Goal: Information Seeking & Learning: Check status

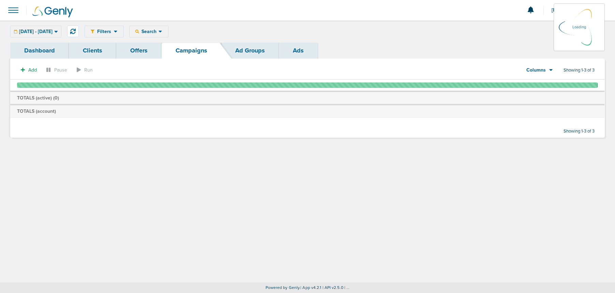
click at [61, 33] on div "[DATE] - [DATE] [DATE] [DATE] Last 7 Days Last 14 Days This Month Last Month Th…" at bounding box center [35, 32] width 51 height 12
click at [58, 32] on icon at bounding box center [56, 32] width 4 height 6
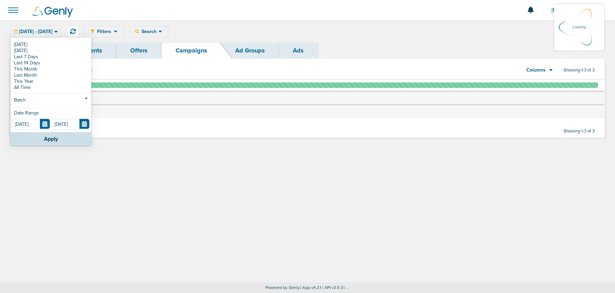
click at [20, 45] on link "Dashboard" at bounding box center [39, 51] width 59 height 16
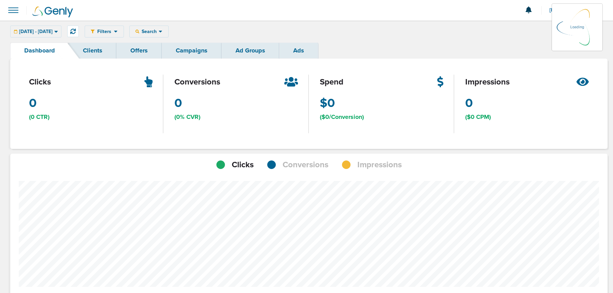
scroll to position [495, 592]
click at [58, 31] on icon at bounding box center [56, 32] width 4 height 6
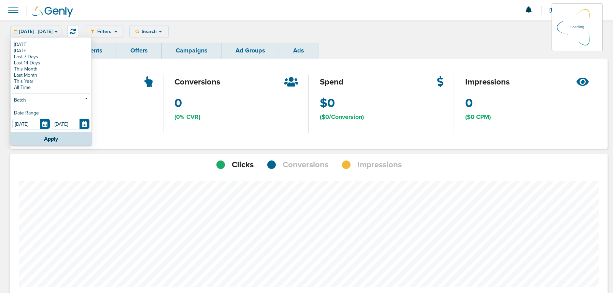
click at [19, 44] on link "Dashboard" at bounding box center [39, 51] width 59 height 16
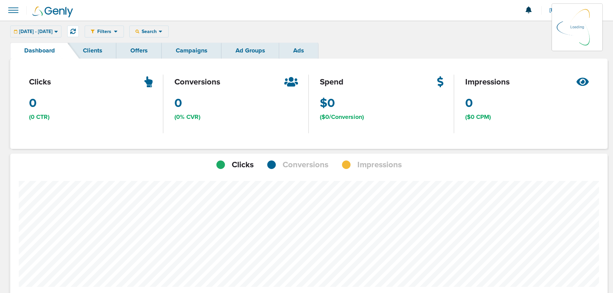
scroll to position [531, 592]
click at [61, 30] on div "[DATE] - [DATE] [DATE] [DATE] Last 7 Days Last 14 Days This Month Last Month Th…" at bounding box center [35, 32] width 51 height 12
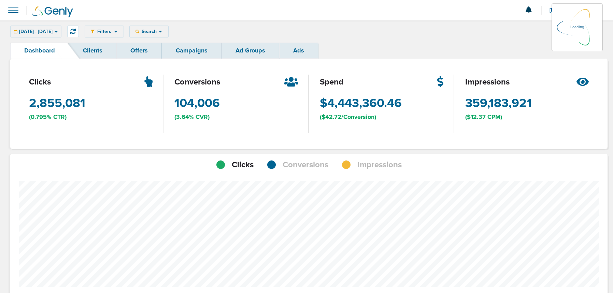
click at [58, 32] on icon at bounding box center [56, 32] width 4 height 6
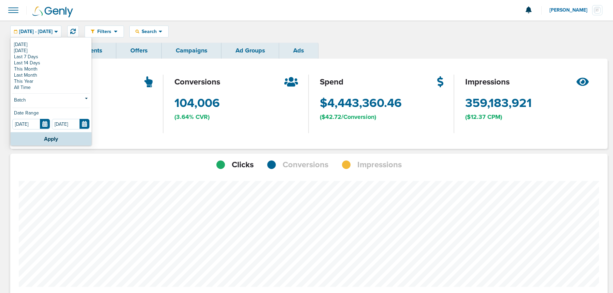
click at [20, 45] on link "[DATE]" at bounding box center [50, 45] width 77 height 6
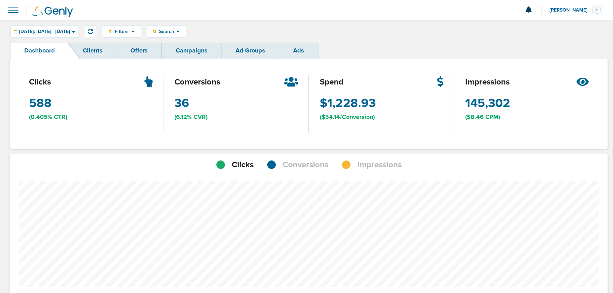
click at [193, 52] on link "Campaigns" at bounding box center [192, 51] width 60 height 16
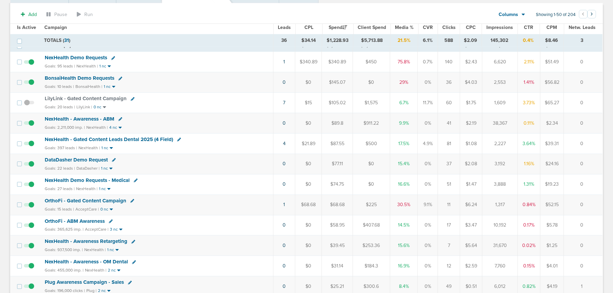
scroll to position [64, 0]
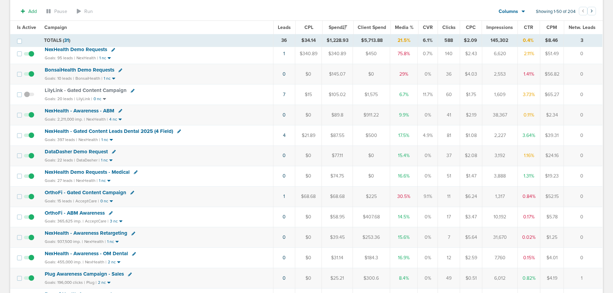
click at [96, 191] on span "OrthoFi - Gated Content Campaign" at bounding box center [86, 193] width 82 height 6
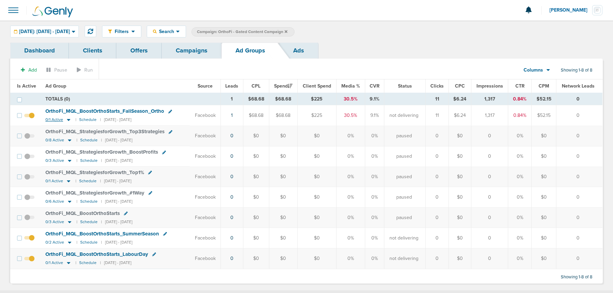
click at [66, 120] on icon at bounding box center [68, 120] width 7 height 6
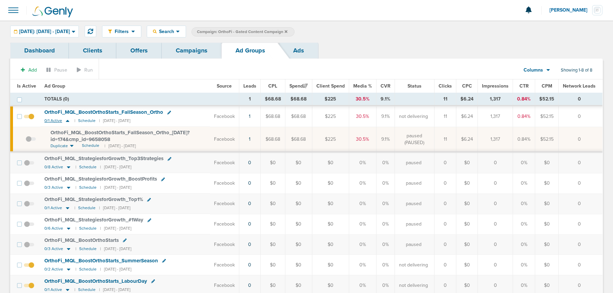
click at [65, 122] on icon at bounding box center [67, 121] width 7 height 6
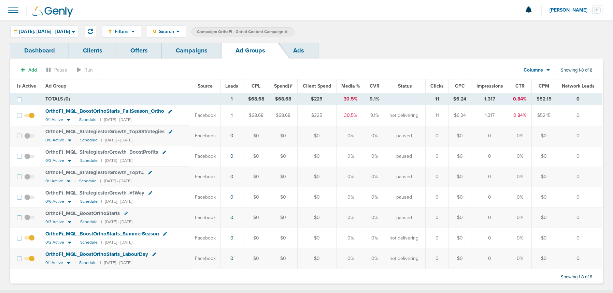
click at [190, 51] on link "Campaigns" at bounding box center [192, 51] width 60 height 16
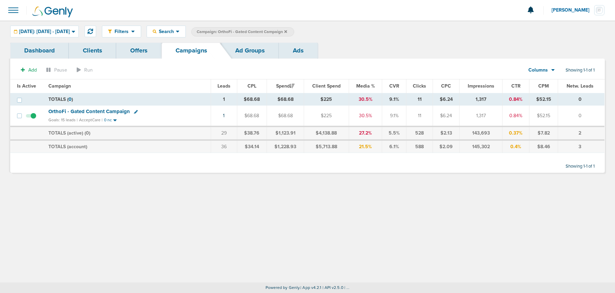
click at [287, 32] on icon at bounding box center [286, 32] width 3 height 4
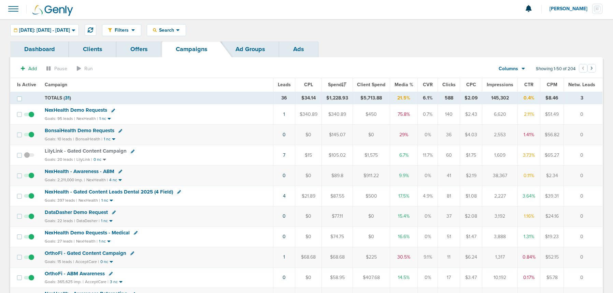
scroll to position [4, 0]
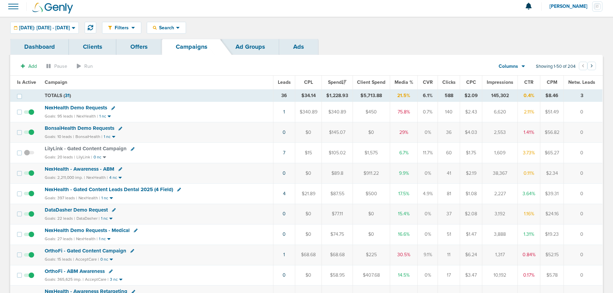
click at [78, 210] on span "DataDasher Demo Request" at bounding box center [76, 210] width 63 height 6
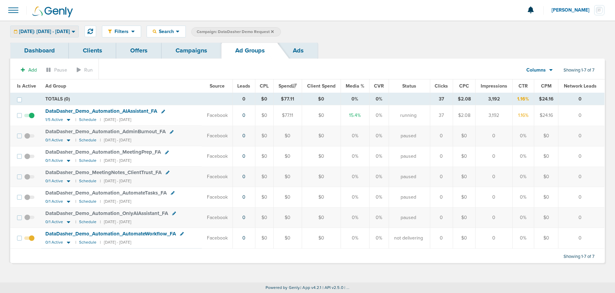
click at [48, 30] on span "[DATE]: [DATE] - [DATE]" at bounding box center [44, 31] width 51 height 5
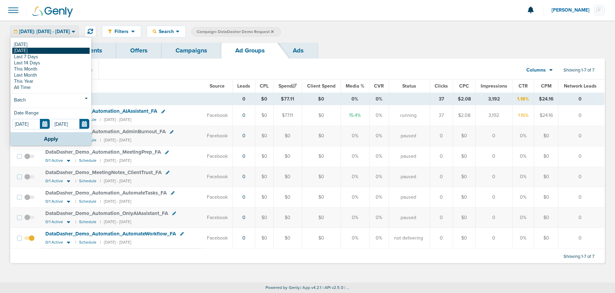
click at [45, 51] on link "[DATE]" at bounding box center [50, 51] width 77 height 6
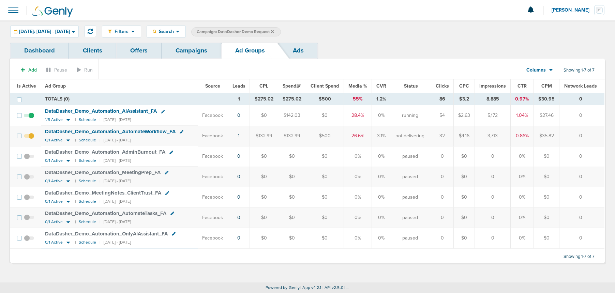
click at [69, 139] on icon at bounding box center [68, 140] width 7 height 6
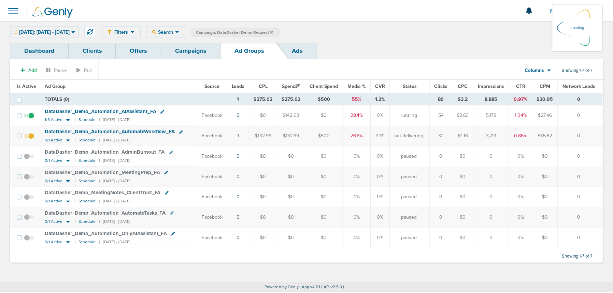
scroll to position [0, 0]
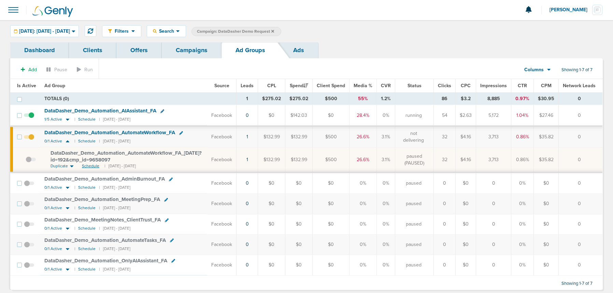
click at [90, 165] on span "Schedule" at bounding box center [90, 166] width 17 height 6
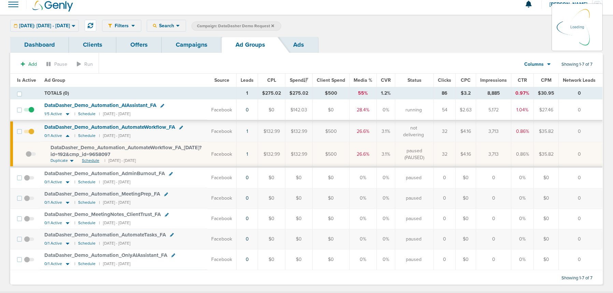
scroll to position [5, 0]
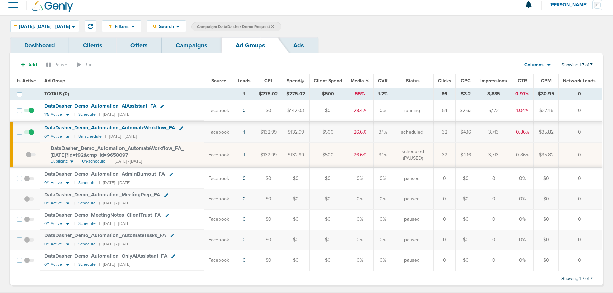
click at [30, 158] on span at bounding box center [31, 158] width 10 height 0
click at [26, 157] on input "checkbox" at bounding box center [26, 157] width 0 height 0
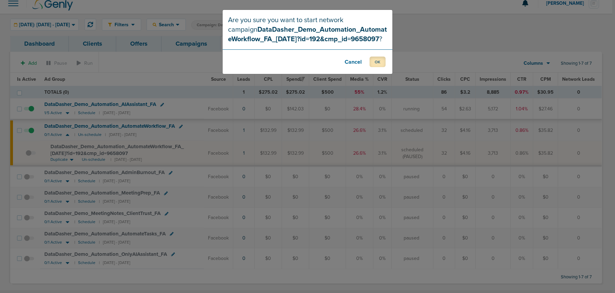
click at [380, 64] on button "OK" at bounding box center [378, 62] width 16 height 11
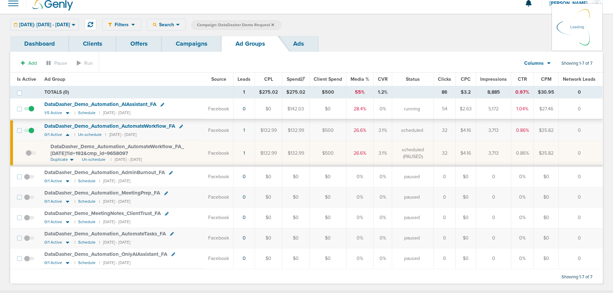
click at [190, 47] on link "Campaigns" at bounding box center [192, 44] width 60 height 16
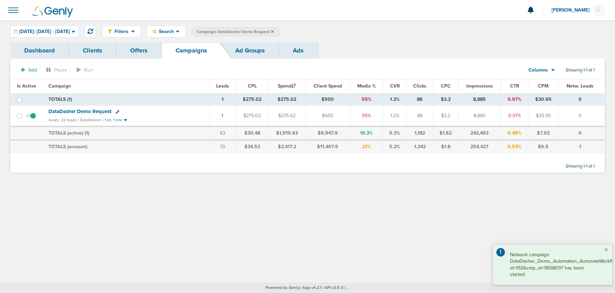
click at [274, 31] on icon at bounding box center [272, 32] width 3 height 4
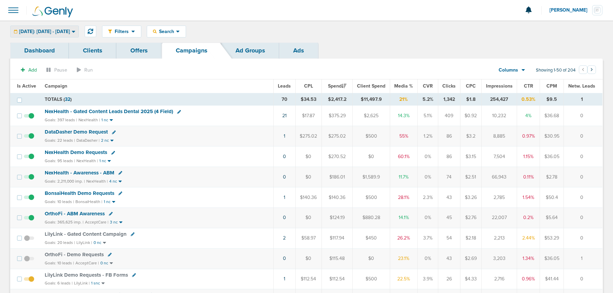
drag, startPoint x: 67, startPoint y: 29, endPoint x: 67, endPoint y: 34, distance: 4.8
click at [67, 29] on span "[DATE]: [DATE] - [DATE]" at bounding box center [44, 31] width 51 height 5
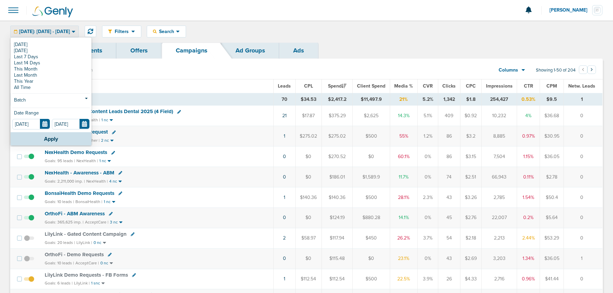
click at [64, 41] on div "[DATE] [DATE] Last 7 Days Last 14 Days This Month Last Month This Year All Time…" at bounding box center [51, 85] width 81 height 94
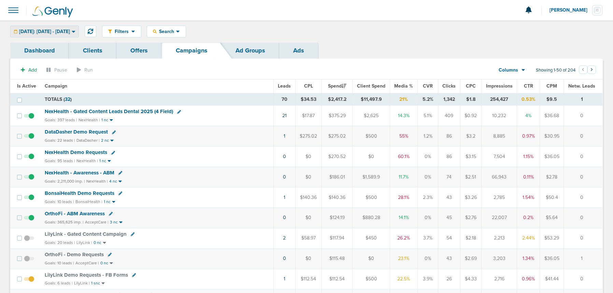
drag, startPoint x: 58, startPoint y: 26, endPoint x: 57, endPoint y: 40, distance: 13.7
click at [58, 26] on div "[DATE]: [DATE] - [DATE]" at bounding box center [45, 31] width 68 height 11
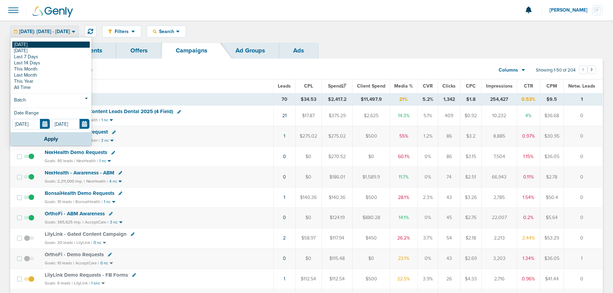
click at [57, 43] on link "[DATE]" at bounding box center [50, 45] width 77 height 6
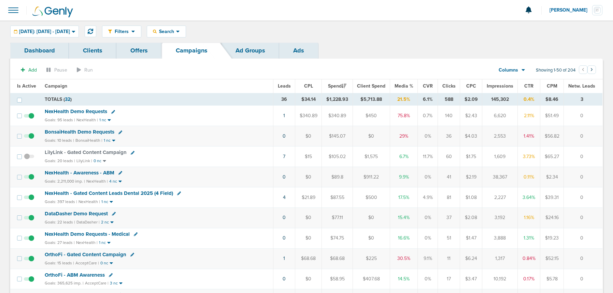
click at [89, 130] on span "BonsaiHealth Demo Requests" at bounding box center [80, 132] width 70 height 6
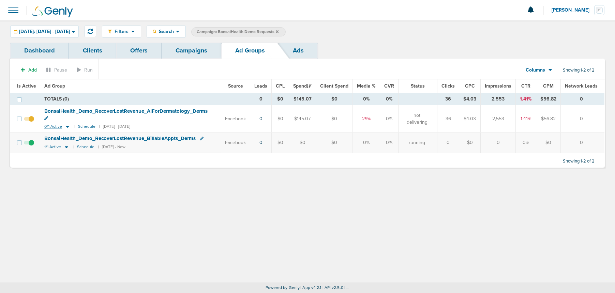
click at [69, 126] on icon at bounding box center [67, 127] width 7 height 6
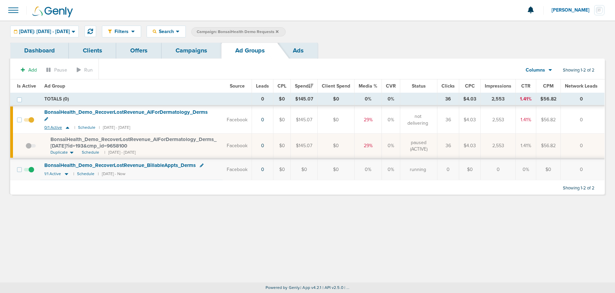
click at [69, 126] on td "BonsaiHealth_ Demo_ RecoverLostRevenue_ AIForDermatology_ Derms 0/1 Active | Sc…" at bounding box center [131, 119] width 183 height 27
click at [65, 171] on icon at bounding box center [66, 174] width 7 height 6
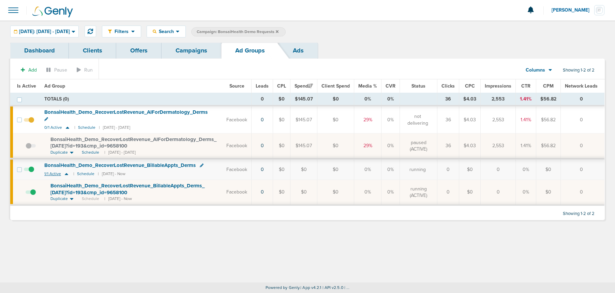
click at [65, 171] on icon at bounding box center [66, 174] width 7 height 6
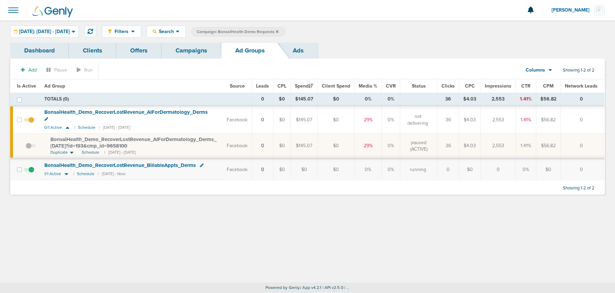
click at [184, 53] on link "Campaigns" at bounding box center [192, 51] width 60 height 16
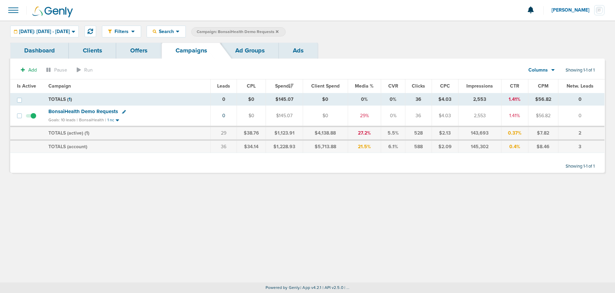
click at [286, 31] on label "Campaign: BonsaiHealth Demo Requests" at bounding box center [238, 31] width 94 height 9
click at [279, 30] on icon at bounding box center [277, 32] width 3 height 4
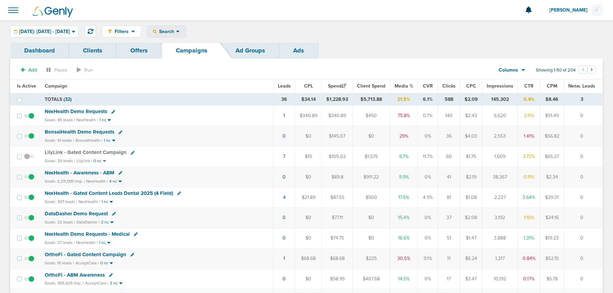
click at [180, 33] on icon at bounding box center [178, 32] width 4 height 6
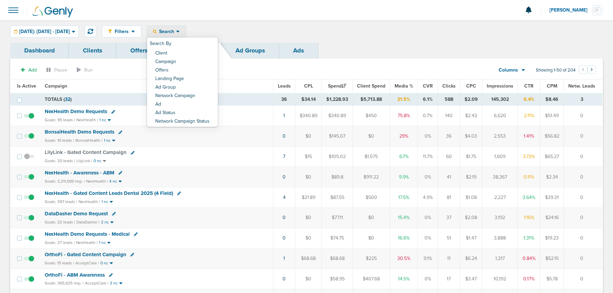
click at [193, 53] on link "Client" at bounding box center [182, 53] width 71 height 9
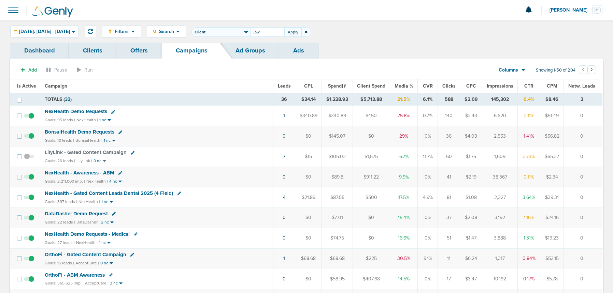
type input "Law"
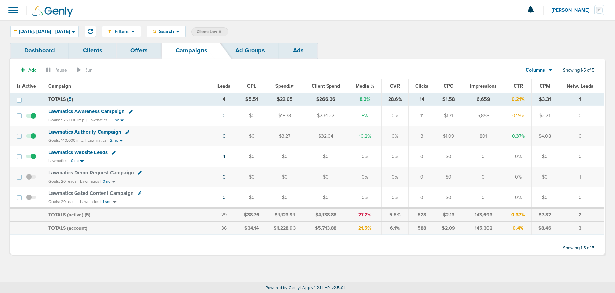
click at [109, 172] on span "Lawmatics Demo Request Campaign" at bounding box center [91, 173] width 86 height 6
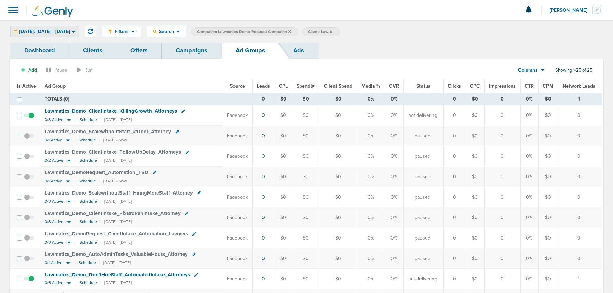
click at [45, 28] on div "[DATE]: [DATE] - [DATE]" at bounding box center [45, 31] width 68 height 11
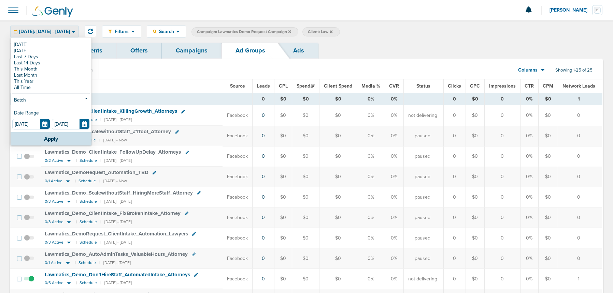
click at [41, 75] on link "Last Month" at bounding box center [50, 75] width 77 height 6
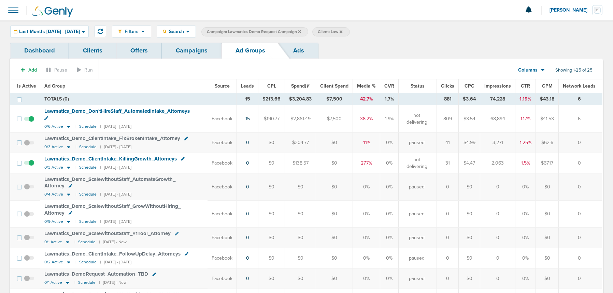
click at [31, 166] on span at bounding box center [29, 166] width 10 height 0
click at [29, 165] on input "checkbox" at bounding box center [29, 165] width 0 height 0
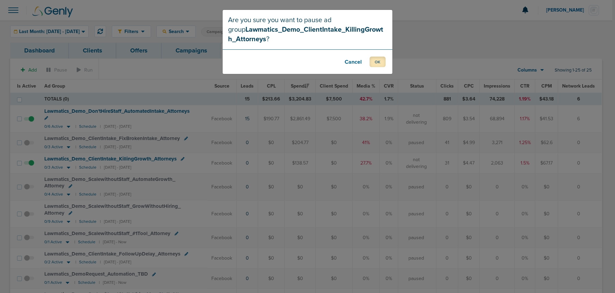
click at [375, 60] on button "OK" at bounding box center [378, 62] width 16 height 11
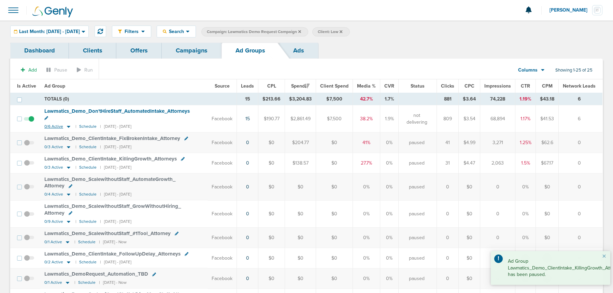
click at [69, 126] on icon at bounding box center [68, 127] width 3 height 2
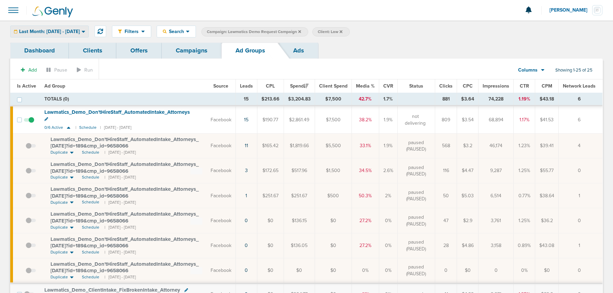
click at [57, 33] on span "Last Month: [DATE] - [DATE]" at bounding box center [49, 31] width 61 height 5
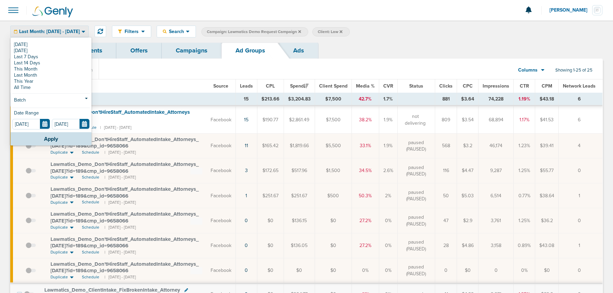
click at [134, 13] on div at bounding box center [306, 10] width 613 height 20
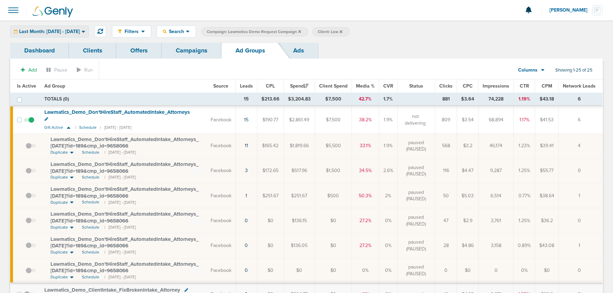
click at [59, 30] on span "Last Month: [DATE] - [DATE]" at bounding box center [49, 31] width 61 height 5
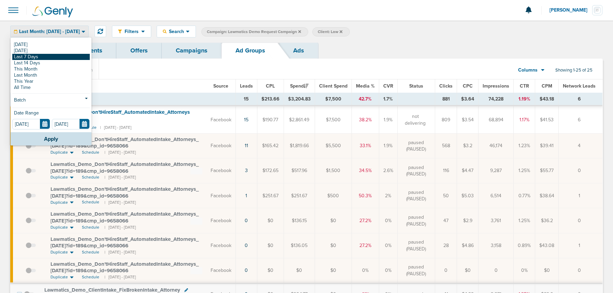
click at [47, 57] on link "Last 7 Days" at bounding box center [50, 57] width 77 height 6
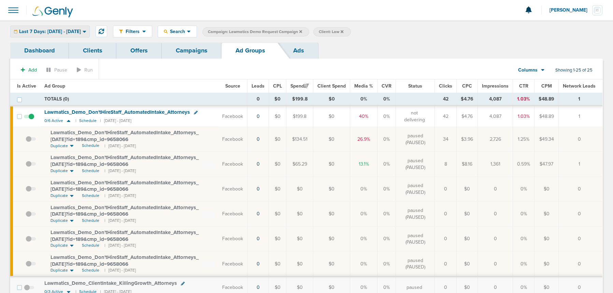
click at [54, 29] on span "Last 7 Days: [DATE] - [DATE]" at bounding box center [50, 31] width 62 height 5
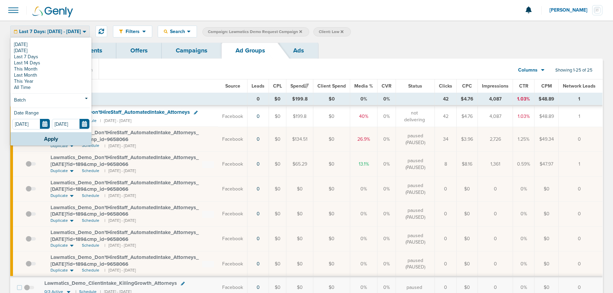
click at [54, 30] on span "Last 7 Days: [DATE] - [DATE]" at bounding box center [50, 31] width 62 height 5
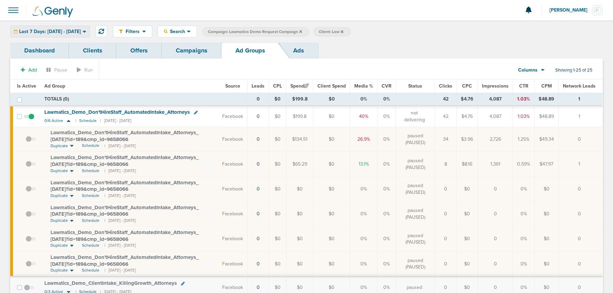
click at [54, 30] on span "Last 7 Days: [DATE] - [DATE]" at bounding box center [50, 31] width 62 height 5
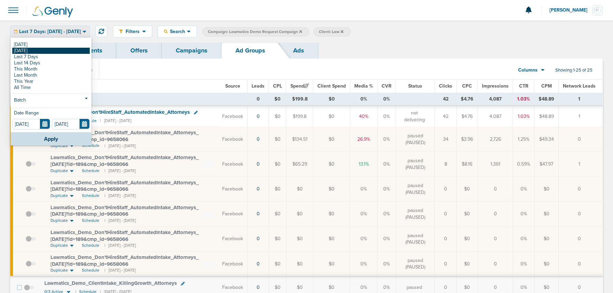
click at [46, 50] on link "[DATE]" at bounding box center [50, 51] width 77 height 6
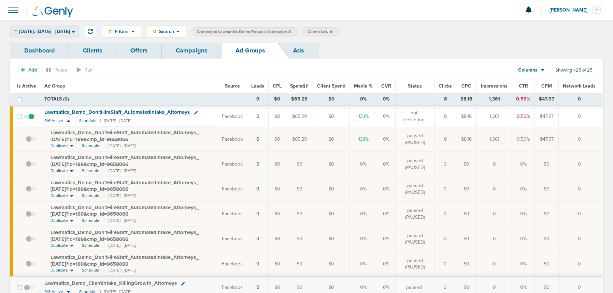
click at [70, 30] on span "[DATE]: [DATE] - [DATE]" at bounding box center [44, 31] width 51 height 5
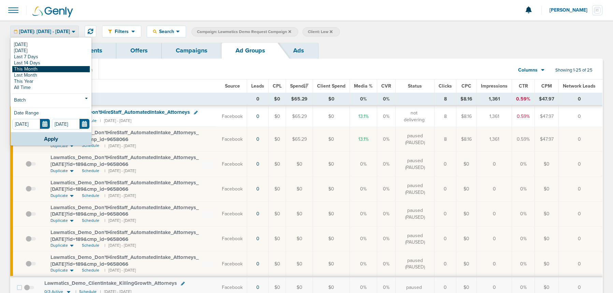
click at [40, 69] on link "This Month" at bounding box center [50, 69] width 77 height 6
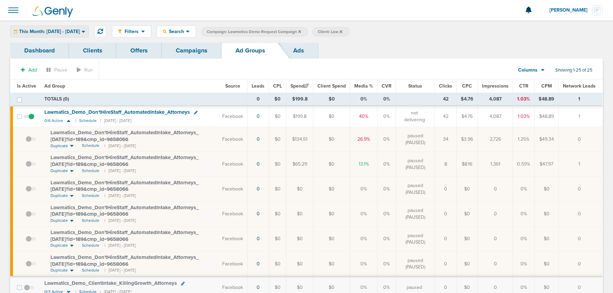
click at [67, 32] on span "This Month: [DATE] - [DATE]" at bounding box center [49, 31] width 61 height 5
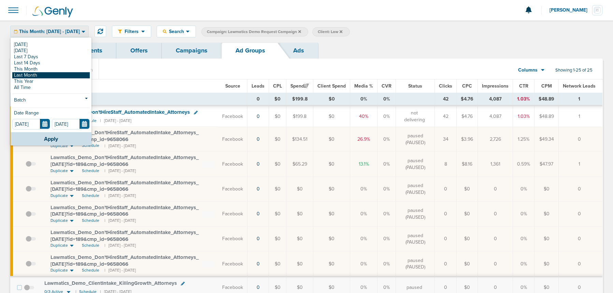
click at [59, 74] on link "Last Month" at bounding box center [50, 75] width 77 height 6
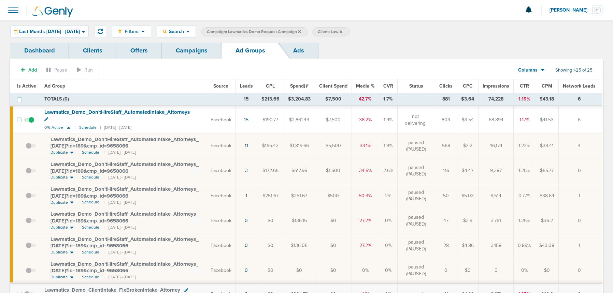
click at [90, 175] on span "Schedule" at bounding box center [90, 178] width 17 height 6
click at [187, 54] on link "Campaigns" at bounding box center [192, 51] width 60 height 16
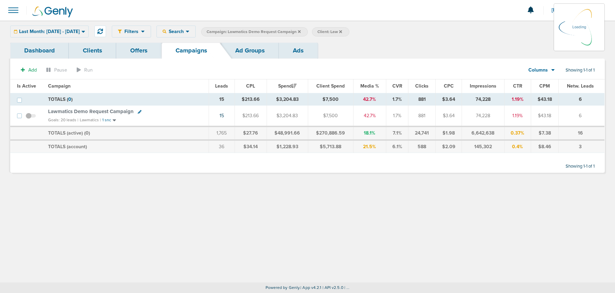
click at [28, 115] on span at bounding box center [31, 116] width 10 height 6
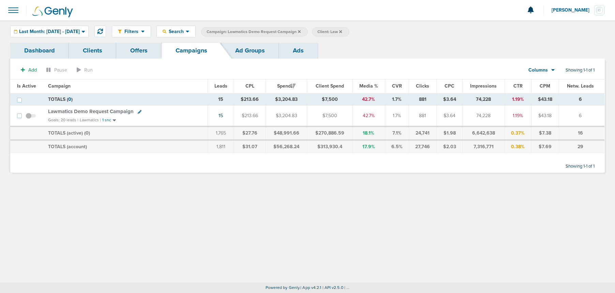
click at [29, 119] on span at bounding box center [31, 119] width 10 height 0
click at [31, 117] on input "checkbox" at bounding box center [31, 117] width 0 height 0
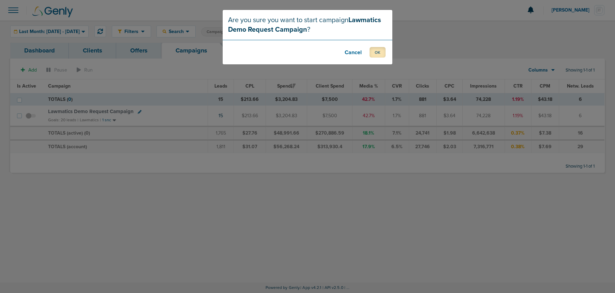
click at [382, 52] on button "OK" at bounding box center [378, 52] width 16 height 11
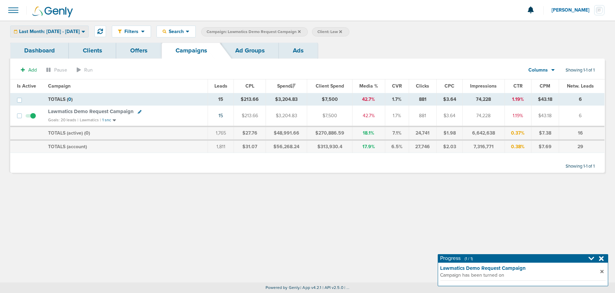
click at [68, 33] on span "Last Month: [DATE] - [DATE]" at bounding box center [49, 31] width 61 height 5
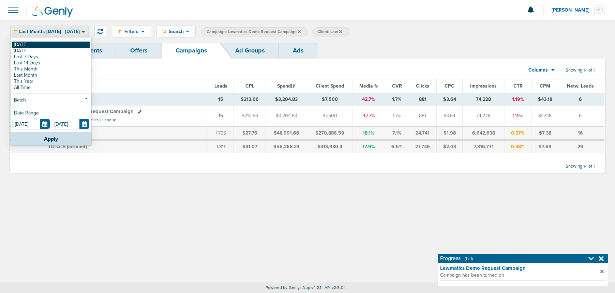
click at [54, 43] on link "[DATE]" at bounding box center [50, 45] width 77 height 6
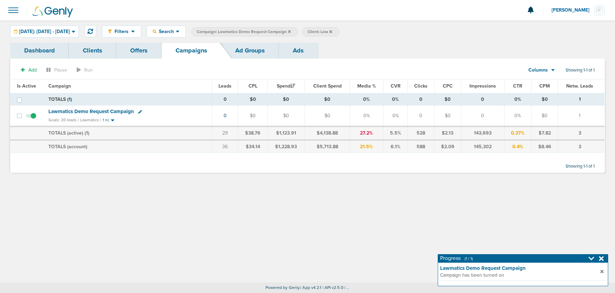
click at [115, 111] on span "Lawmatics Demo Request Campaign" at bounding box center [91, 111] width 86 height 6
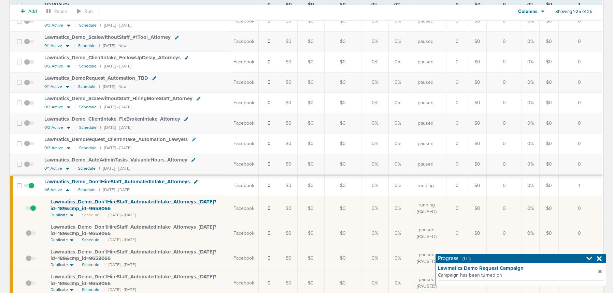
scroll to position [140, 0]
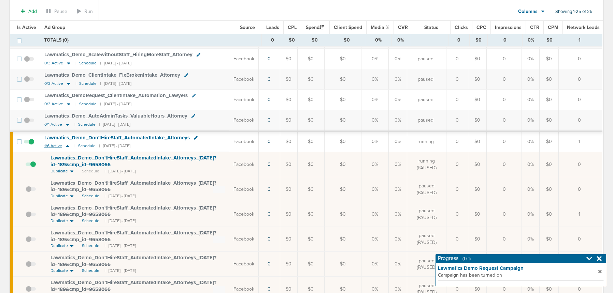
click at [67, 146] on icon at bounding box center [67, 146] width 3 height 2
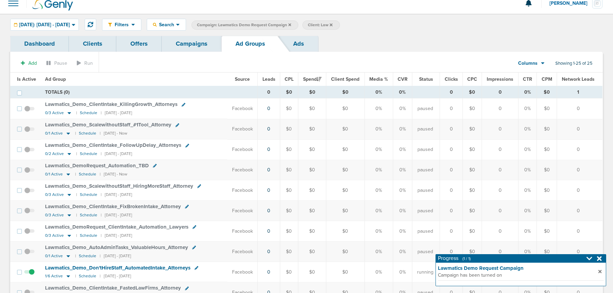
scroll to position [0, 0]
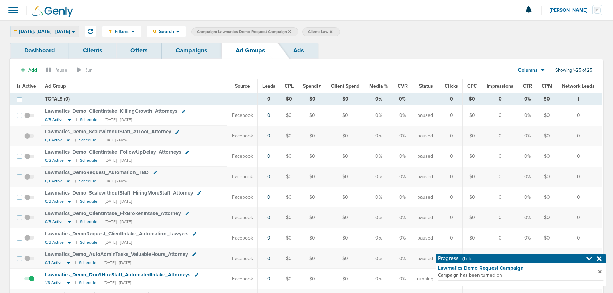
click at [60, 29] on span "[DATE]: [DATE] - [DATE]" at bounding box center [44, 31] width 51 height 5
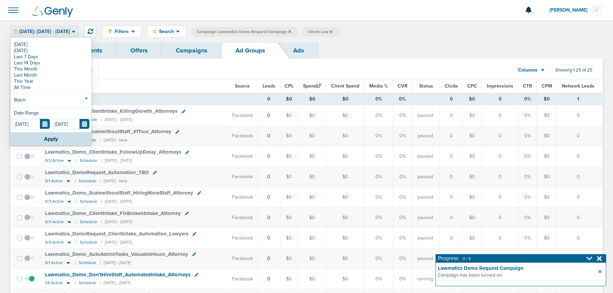
scroll to position [1, 0]
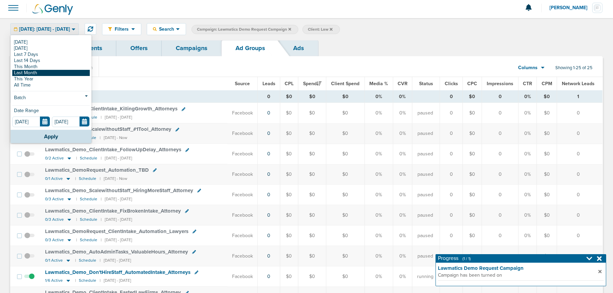
click at [55, 74] on link "Last Month" at bounding box center [50, 73] width 77 height 6
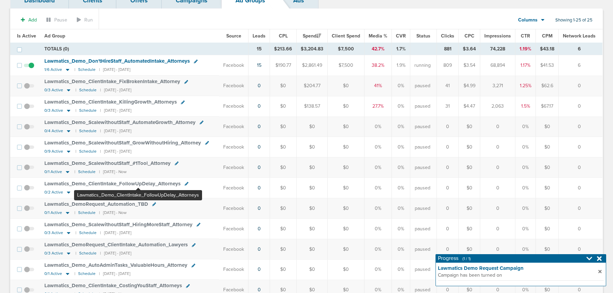
scroll to position [49, 0]
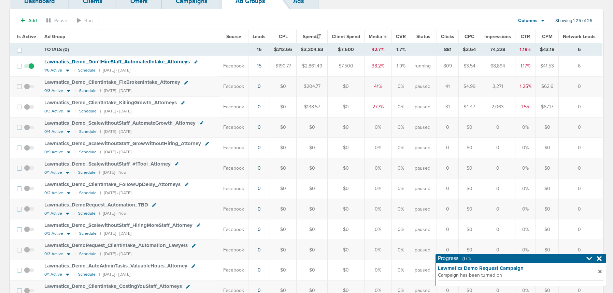
click at [140, 184] on span "Lawmatics_ Demo_ ClientIntake_ FollowUpDelay_ Attorneys" at bounding box center [112, 184] width 136 height 6
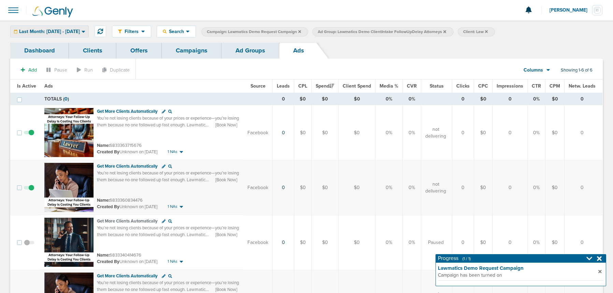
click at [75, 33] on span "Last Month: [DATE] - [DATE]" at bounding box center [49, 31] width 61 height 5
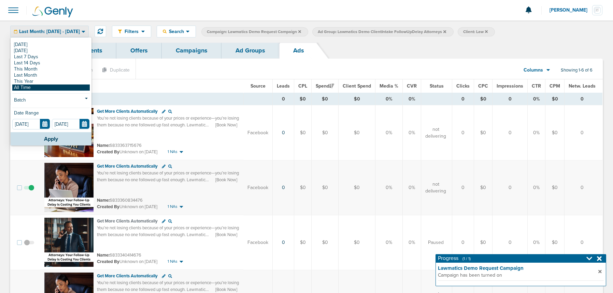
click at [53, 90] on link "All Time" at bounding box center [50, 88] width 77 height 6
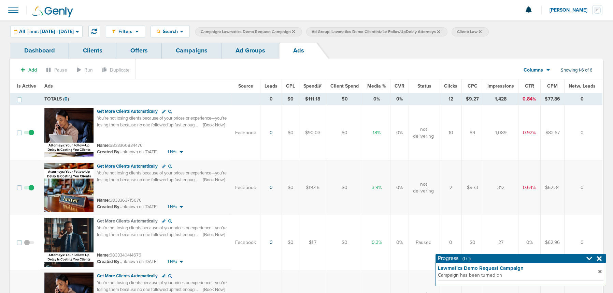
click at [251, 52] on link "Ad Groups" at bounding box center [250, 51] width 58 height 16
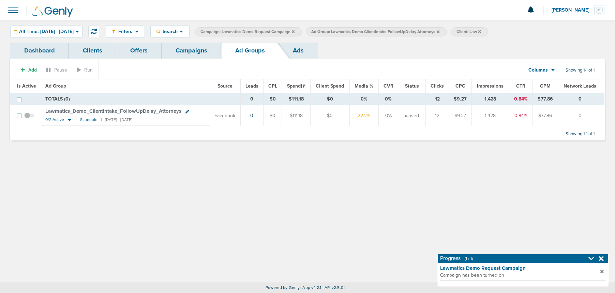
click at [440, 32] on icon at bounding box center [438, 31] width 3 height 3
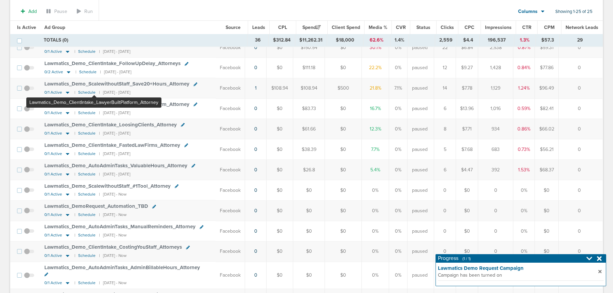
scroll to position [328, 0]
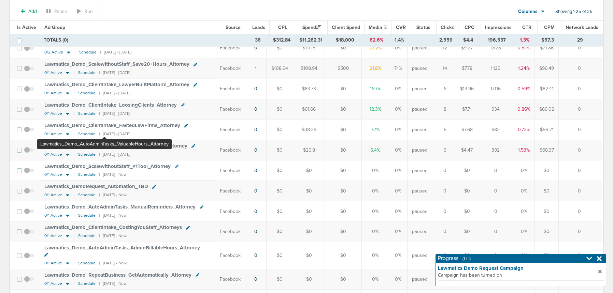
click at [104, 143] on span "Lawmatics_ Demo_ AutoAdminTasks_ ValuableHours_ Attorney" at bounding box center [115, 146] width 143 height 6
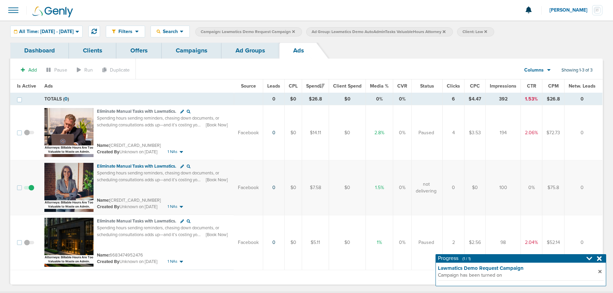
click at [251, 54] on link "Ad Groups" at bounding box center [250, 51] width 58 height 16
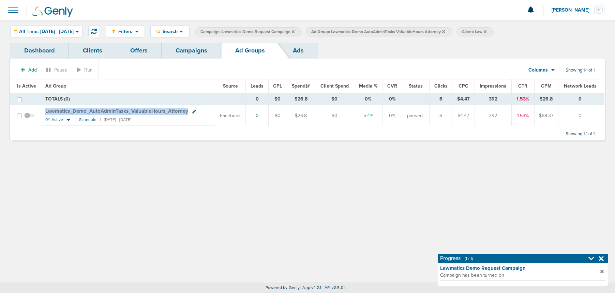
drag, startPoint x: 44, startPoint y: 111, endPoint x: 186, endPoint y: 111, distance: 142.6
click at [187, 110] on td "Lawmatics_ Demo_ AutoAdminTasks_ ValuableHours_ Attorney 0/1 Active | Schedule …" at bounding box center [128, 115] width 174 height 20
copy span "Lawmatics_ Demo_ AutoAdminTasks_ ValuableHours_ Attorney"
click at [194, 53] on link "Campaigns" at bounding box center [192, 51] width 60 height 16
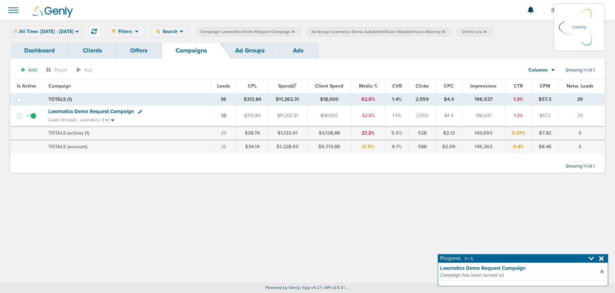
click at [135, 48] on link "Offers" at bounding box center [138, 51] width 45 height 16
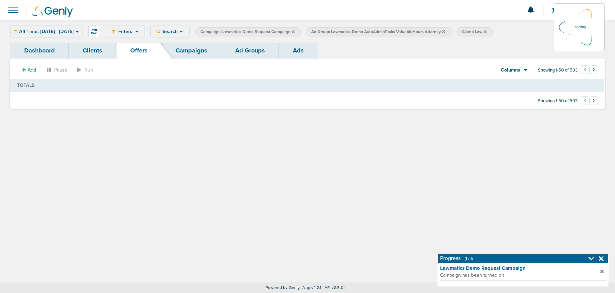
click at [445, 31] on icon at bounding box center [443, 32] width 3 height 4
click at [445, 31] on icon at bounding box center [443, 31] width 3 height 3
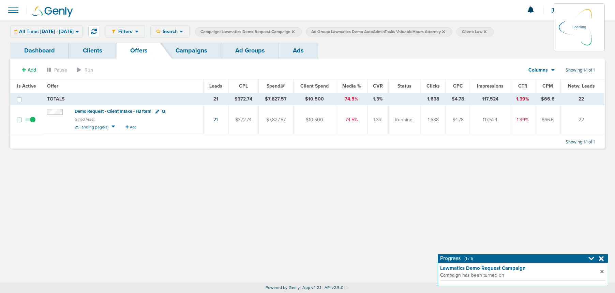
click at [445, 31] on icon at bounding box center [443, 31] width 3 height 3
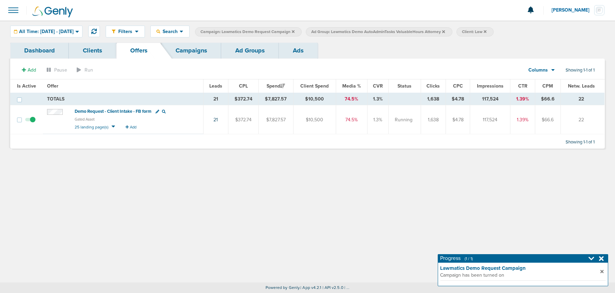
click at [445, 31] on icon at bounding box center [443, 31] width 3 height 3
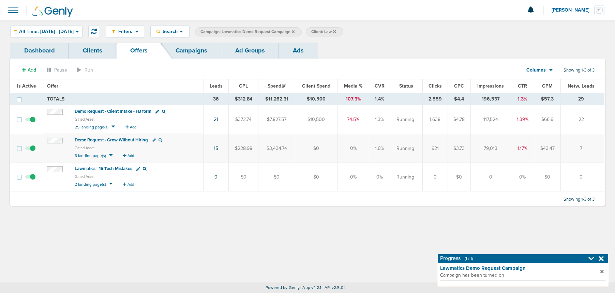
click at [113, 110] on span "Demo Request - Client Intake - FB form" at bounding box center [113, 111] width 77 height 5
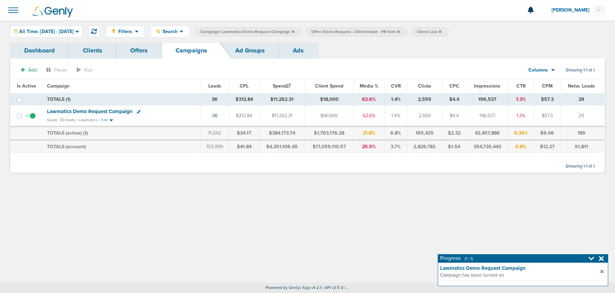
click at [93, 51] on link "Clients" at bounding box center [92, 51] width 47 height 16
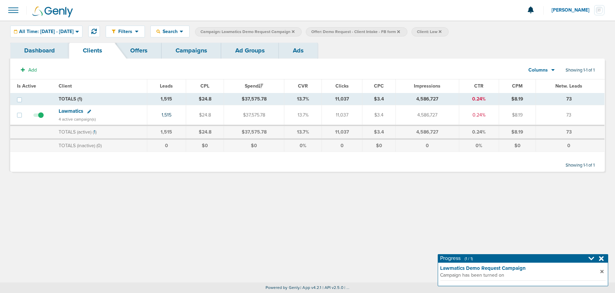
click at [188, 51] on link "Campaigns" at bounding box center [192, 51] width 60 height 16
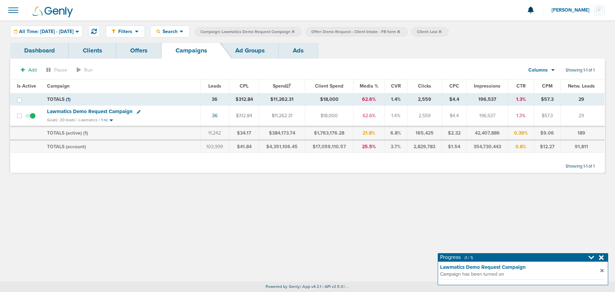
click at [105, 110] on span "Lawmatics Demo Request Campaign" at bounding box center [90, 111] width 86 height 6
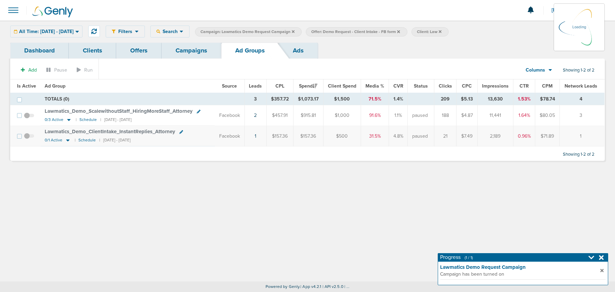
click at [400, 31] on icon at bounding box center [398, 31] width 3 height 3
click at [400, 31] on icon at bounding box center [398, 32] width 3 height 4
click at [603, 259] on icon at bounding box center [601, 258] width 5 height 5
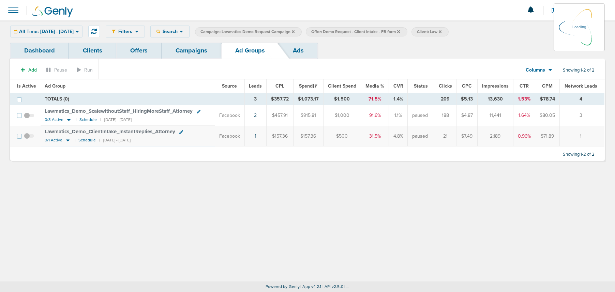
click at [400, 32] on icon at bounding box center [398, 32] width 3 height 4
click at [400, 31] on icon at bounding box center [398, 31] width 3 height 3
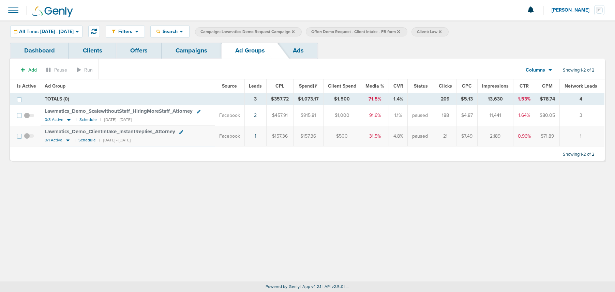
click at [400, 31] on icon at bounding box center [398, 32] width 3 height 4
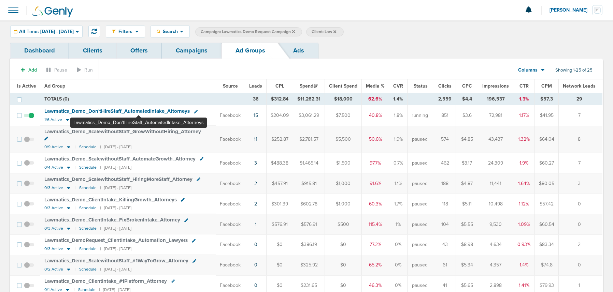
click at [138, 110] on span "Lawmatics_ Demo_ Don'tHireStaff_ AutomatedIntake_ Attorneys" at bounding box center [116, 111] width 145 height 6
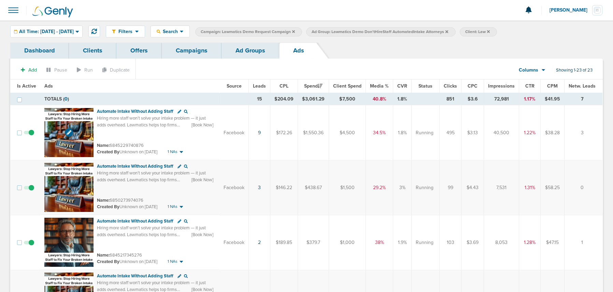
click at [81, 127] on img at bounding box center [68, 132] width 49 height 49
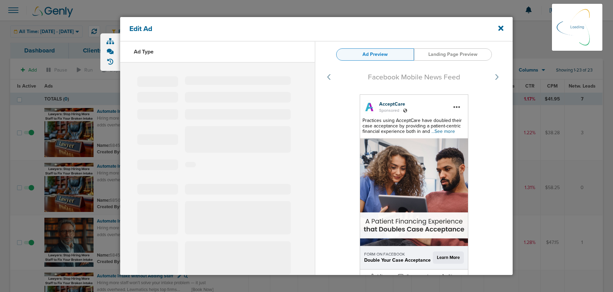
select select "learn_more"
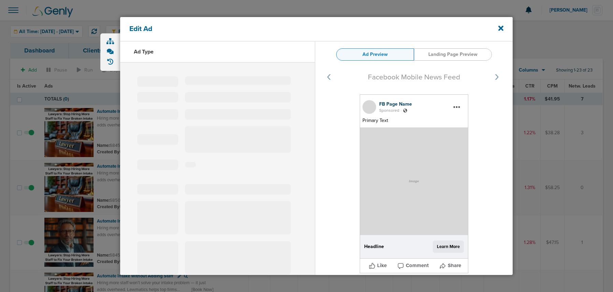
type input "6845229740876"
type input "Automate Intake Without Adding Staff"
type textarea "Hiring more staff won’t solve your intake problem — it just adds overhead. Lawm…"
select select "book_travel"
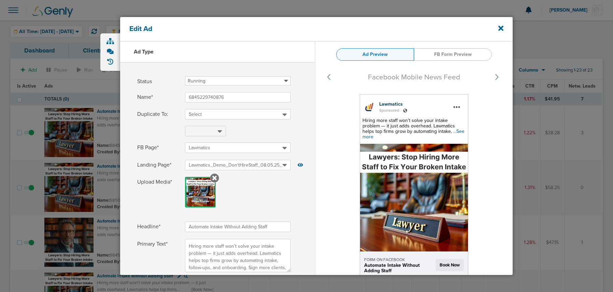
select select "book_travel"
click at [502, 28] on icon at bounding box center [500, 29] width 5 height 8
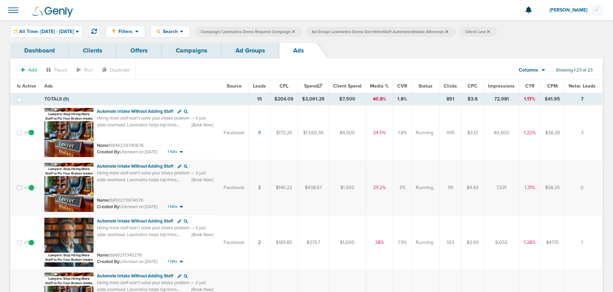
click at [250, 50] on link "Ad Groups" at bounding box center [250, 51] width 58 height 16
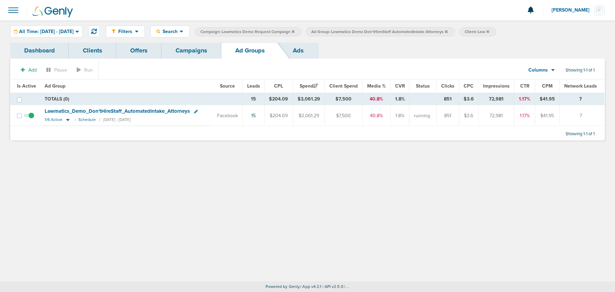
click at [182, 54] on link "Campaigns" at bounding box center [192, 51] width 60 height 16
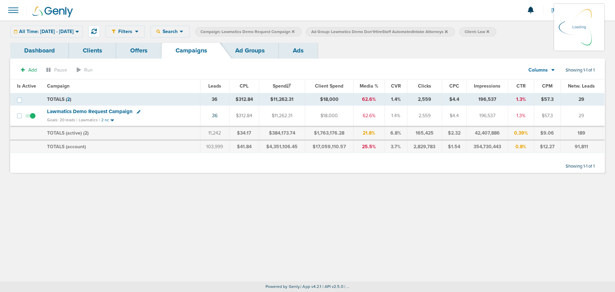
click at [114, 113] on span "Lawmatics Demo Request Campaign" at bounding box center [90, 111] width 86 height 6
click at [249, 50] on link "Ad Groups" at bounding box center [250, 51] width 58 height 16
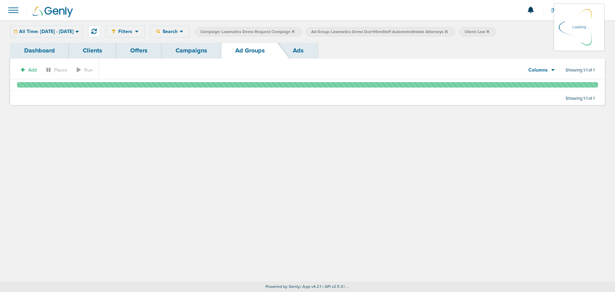
click at [448, 31] on icon at bounding box center [446, 31] width 3 height 3
click at [448, 32] on icon at bounding box center [446, 31] width 3 height 3
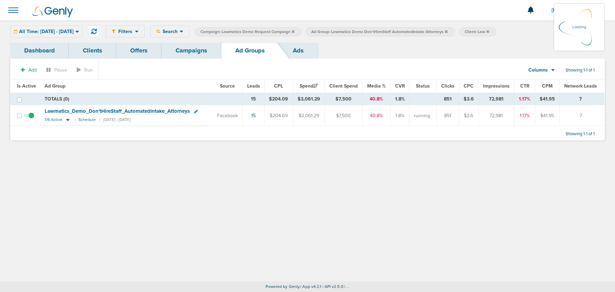
click at [448, 32] on icon at bounding box center [446, 31] width 3 height 3
click at [448, 33] on icon at bounding box center [446, 32] width 3 height 4
click at [63, 33] on span "All Time: [DATE] - [DATE]" at bounding box center [46, 31] width 55 height 5
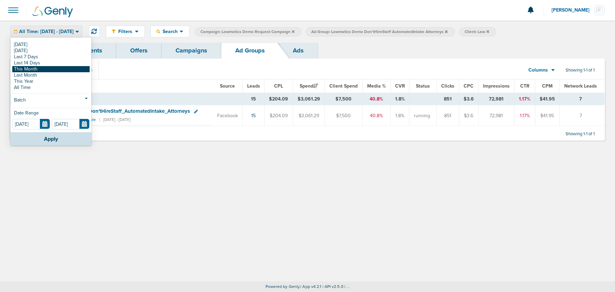
click at [31, 68] on link "This Month" at bounding box center [50, 69] width 77 height 6
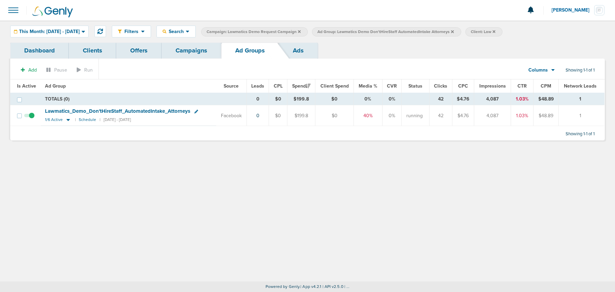
click at [454, 31] on icon at bounding box center [452, 32] width 3 height 4
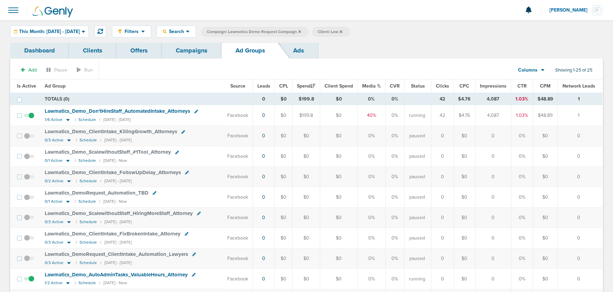
click at [297, 52] on link "Ads" at bounding box center [298, 51] width 39 height 16
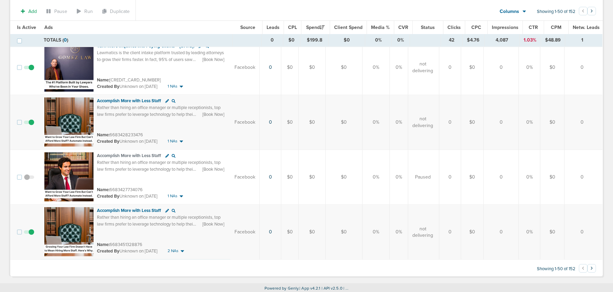
scroll to position [2595, 0]
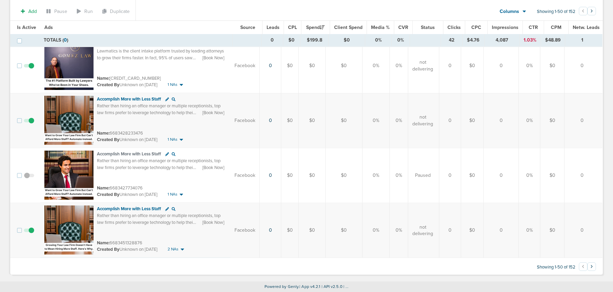
click at [591, 267] on button "›" at bounding box center [591, 267] width 9 height 9
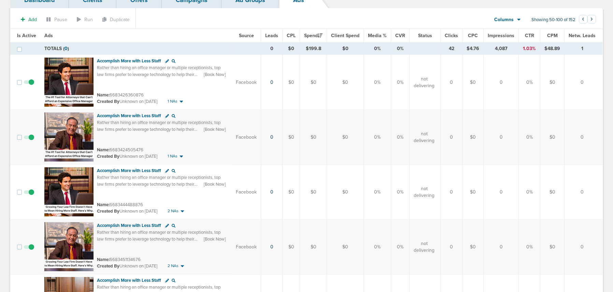
scroll to position [0, 0]
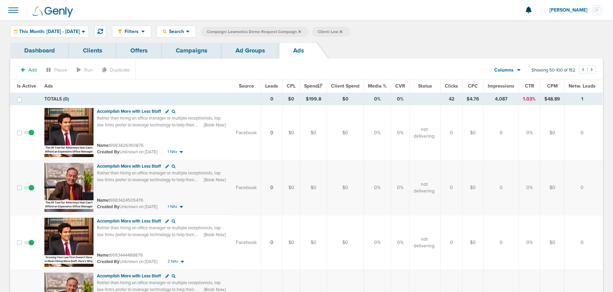
click at [244, 54] on link "Ad Groups" at bounding box center [250, 51] width 58 height 16
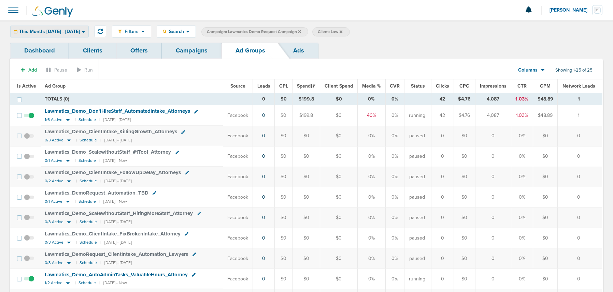
drag, startPoint x: 59, startPoint y: 27, endPoint x: 58, endPoint y: 33, distance: 6.2
click at [59, 27] on div "This Month: [DATE] - [DATE]" at bounding box center [50, 31] width 78 height 11
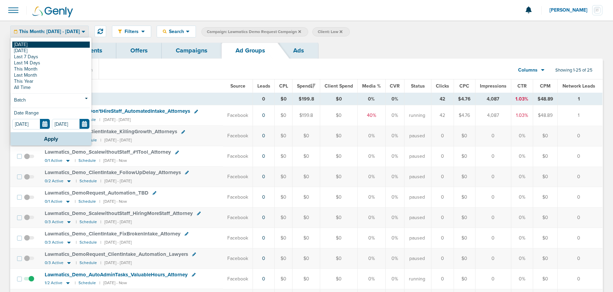
click at [55, 42] on link "[DATE]" at bounding box center [50, 45] width 77 height 6
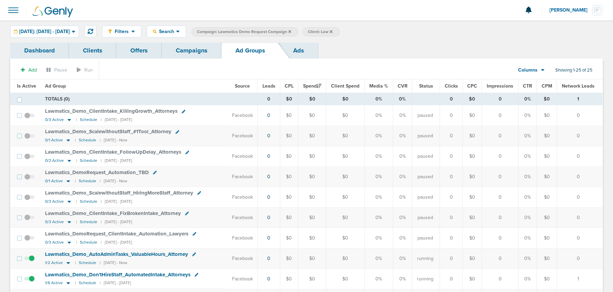
drag, startPoint x: 198, startPoint y: 54, endPoint x: 190, endPoint y: 52, distance: 7.7
click at [197, 54] on link "Campaigns" at bounding box center [192, 51] width 60 height 16
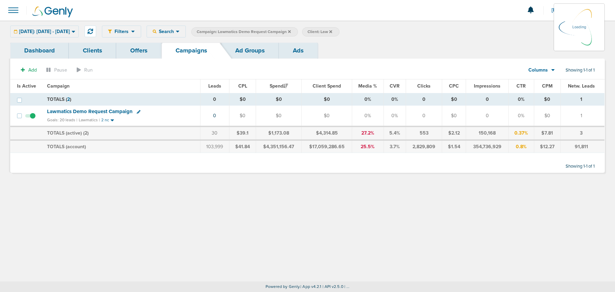
click at [298, 31] on label "Campaign: Lawmatics Demo Request Campaign" at bounding box center [244, 31] width 107 height 9
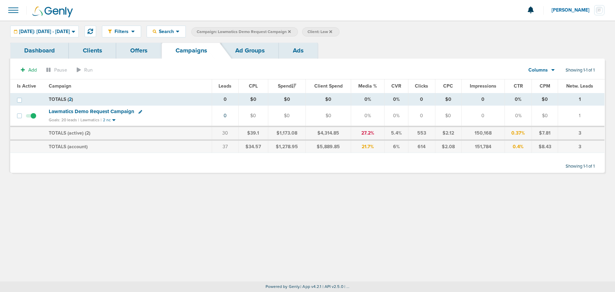
click at [332, 31] on icon at bounding box center [331, 31] width 3 height 3
click at [291, 31] on icon at bounding box center [289, 31] width 3 height 3
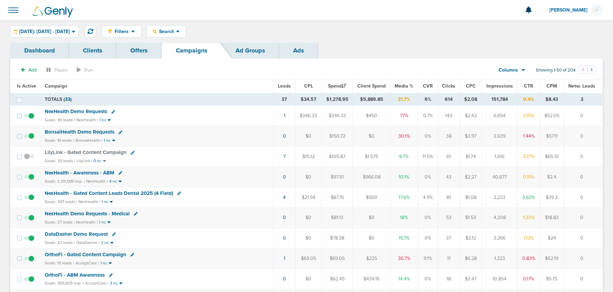
click at [67, 135] on div "BonsaiHealth Demo Requests" at bounding box center [157, 132] width 224 height 7
click at [65, 131] on span "BonsaiHealth Demo Requests" at bounding box center [80, 132] width 70 height 6
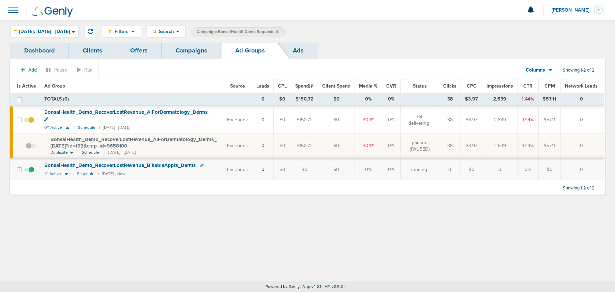
click at [203, 54] on link "Campaigns" at bounding box center [192, 51] width 60 height 16
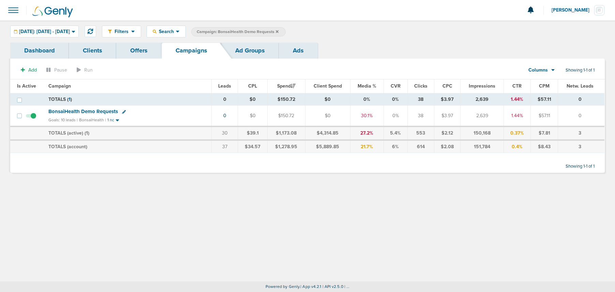
click at [279, 32] on icon at bounding box center [277, 32] width 3 height 4
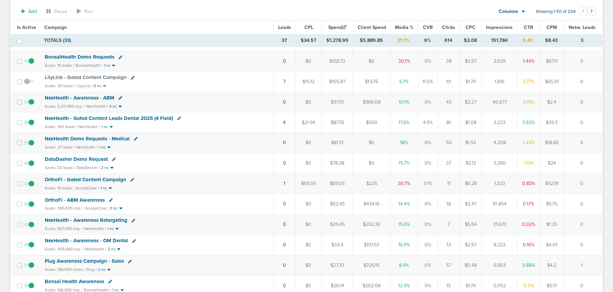
scroll to position [77, 0]
click at [285, 183] on link "1" at bounding box center [284, 183] width 2 height 6
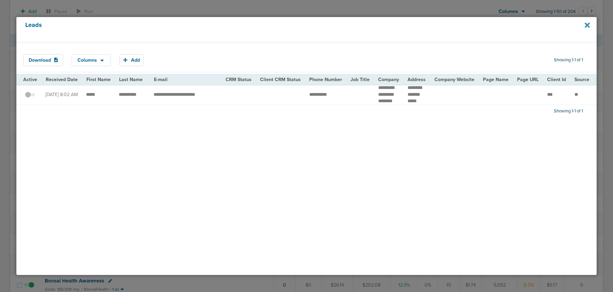
click at [588, 25] on icon at bounding box center [586, 25] width 5 height 8
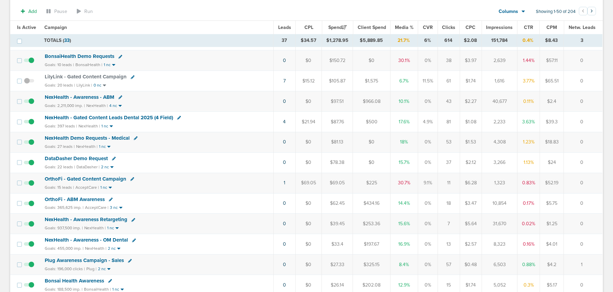
click at [84, 177] on span "OrthoFi - Gated Content Campaign" at bounding box center [86, 179] width 82 height 6
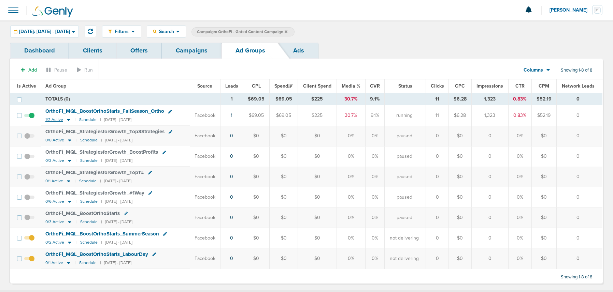
click at [67, 119] on icon at bounding box center [68, 120] width 7 height 6
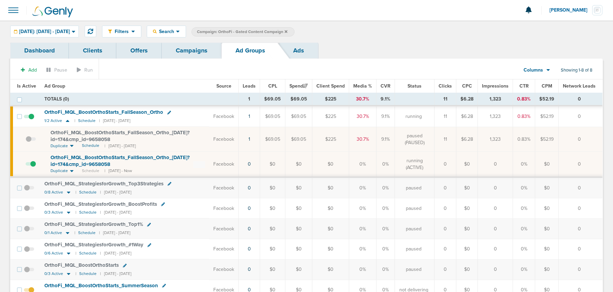
click at [89, 158] on span "OrthoFi_ MQL_ BoostOrthoStarts_ FallSeason_ Ortho_ 09.04.25?id=174&cmp_ id=9658…" at bounding box center [119, 161] width 139 height 13
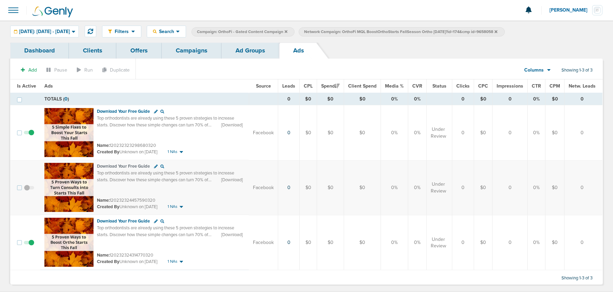
click at [243, 54] on link "Ad Groups" at bounding box center [250, 51] width 58 height 16
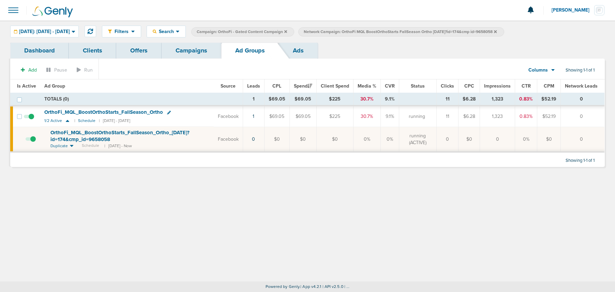
click at [504, 31] on label "Network Campaign: OrthoFi MQL BoostOrthoStarts FallSeason Ortho 09.04.25?id=174…" at bounding box center [401, 31] width 206 height 9
click at [497, 30] on icon at bounding box center [495, 31] width 3 height 3
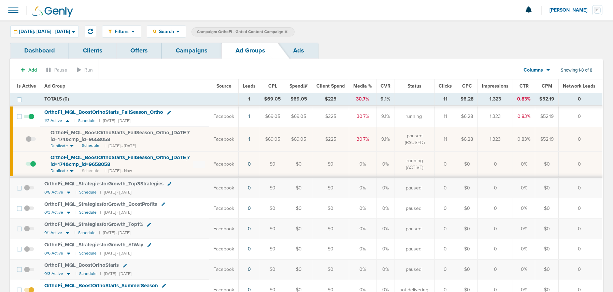
click at [117, 133] on span "OrthoFi_ MQL_ BoostOrthoStarts_ FallSeason_ Ortho_ 09.03.25?id=174&cmp_ id=9658…" at bounding box center [119, 136] width 139 height 13
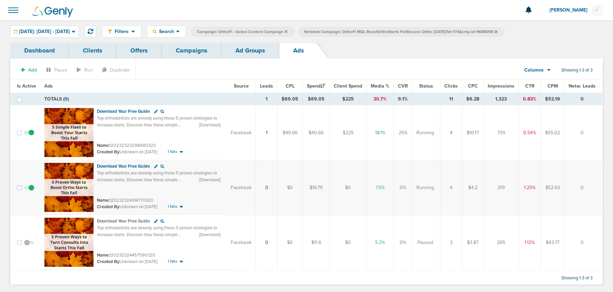
click at [250, 50] on link "Ad Groups" at bounding box center [250, 51] width 58 height 16
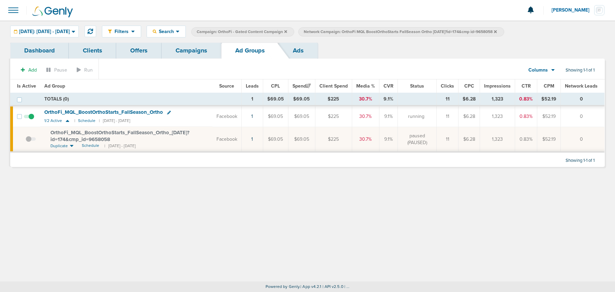
click at [497, 32] on icon at bounding box center [495, 31] width 3 height 3
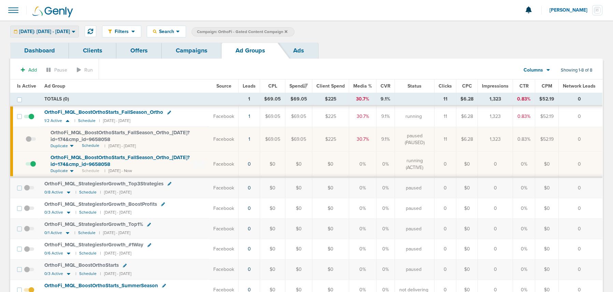
click at [70, 32] on span "[DATE]: [DATE] - [DATE]" at bounding box center [44, 31] width 51 height 5
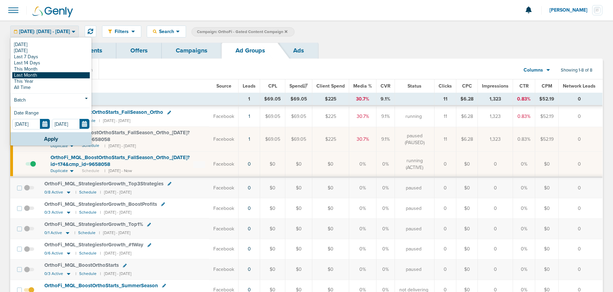
click at [51, 76] on link "Last Month" at bounding box center [50, 75] width 77 height 6
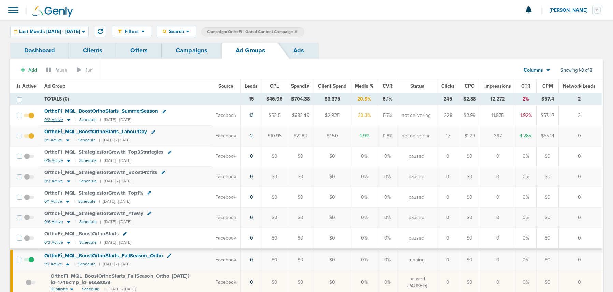
click at [67, 120] on icon at bounding box center [68, 120] width 3 height 2
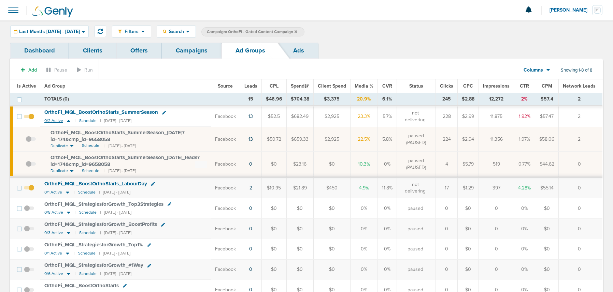
click at [68, 121] on icon at bounding box center [68, 121] width 3 height 2
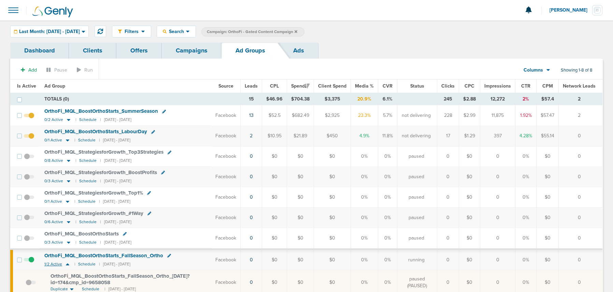
click at [68, 265] on icon at bounding box center [67, 265] width 7 height 6
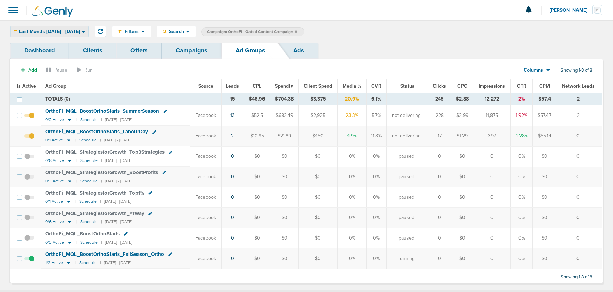
click at [80, 29] on span "Last Month: [DATE] - [DATE]" at bounding box center [49, 31] width 61 height 5
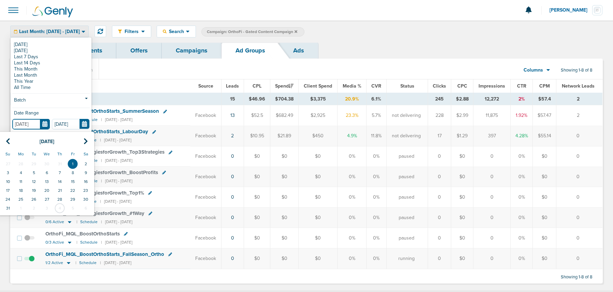
click at [47, 125] on input "[DATE]" at bounding box center [31, 124] width 38 height 11
click at [9, 142] on icon at bounding box center [8, 141] width 4 height 7
click at [9, 161] on td "1" at bounding box center [7, 164] width 13 height 9
type input "06.01.2025"
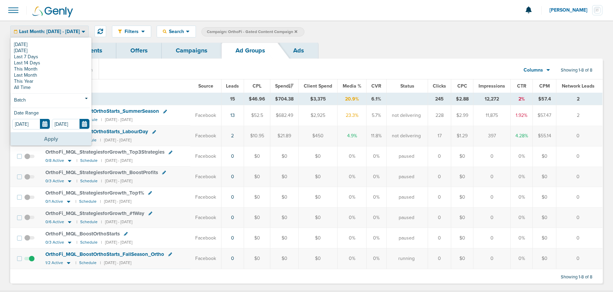
click at [39, 139] on button "Apply" at bounding box center [51, 138] width 81 height 13
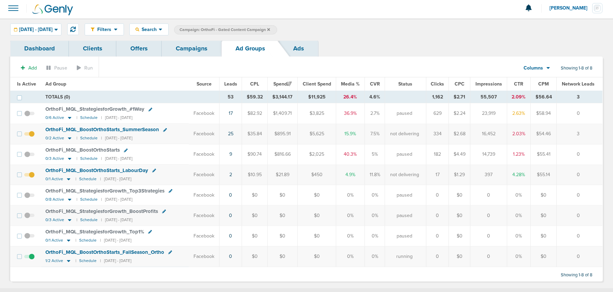
scroll to position [2, 0]
click at [68, 117] on icon at bounding box center [69, 118] width 7 height 6
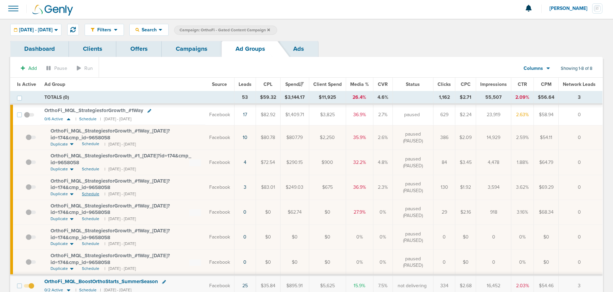
click at [91, 195] on span "Schedule" at bounding box center [90, 194] width 17 height 6
click at [27, 191] on span at bounding box center [31, 191] width 10 height 0
click at [26, 189] on input "checkbox" at bounding box center [26, 189] width 0 height 0
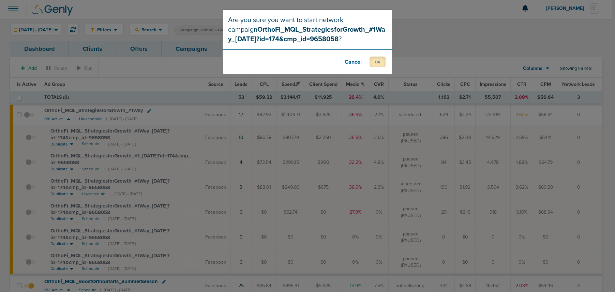
drag, startPoint x: 379, startPoint y: 64, endPoint x: 364, endPoint y: 69, distance: 16.4
click at [379, 64] on button "OK" at bounding box center [378, 62] width 16 height 11
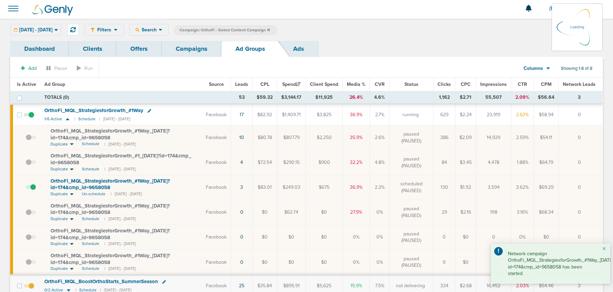
click at [184, 46] on link "Campaigns" at bounding box center [192, 49] width 60 height 16
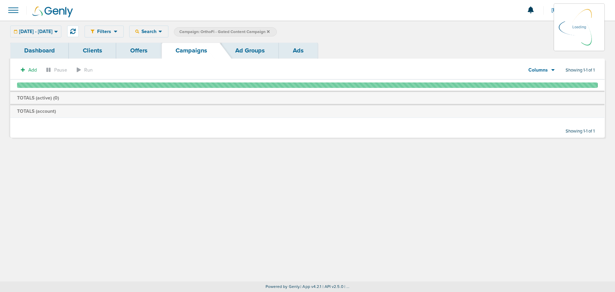
click at [270, 32] on icon at bounding box center [268, 31] width 3 height 3
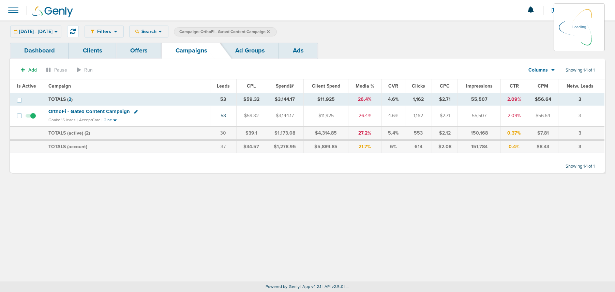
click at [270, 30] on icon at bounding box center [268, 32] width 3 height 4
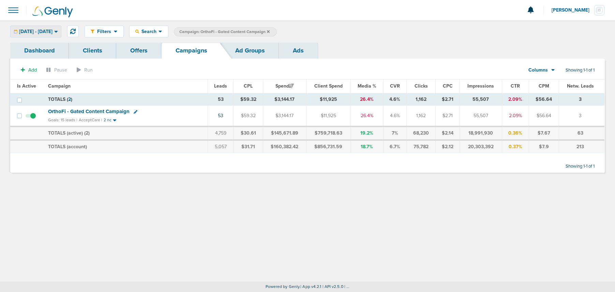
click at [49, 30] on span "06.01.2025 - 08.31.2025" at bounding box center [35, 31] width 33 height 5
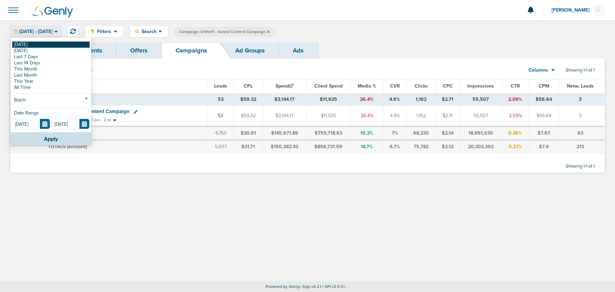
click at [46, 45] on link "[DATE]" at bounding box center [50, 45] width 77 height 6
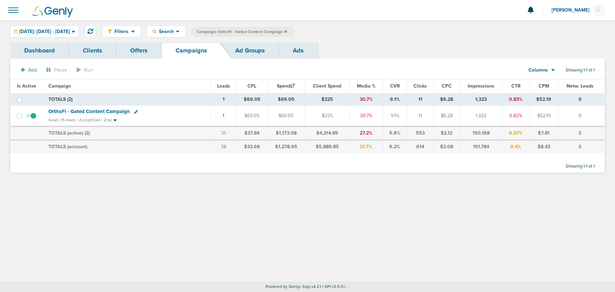
click at [294, 31] on label "Campaign: OrthoFi - Gated Content Campaign" at bounding box center [242, 31] width 103 height 9
click at [287, 30] on icon at bounding box center [286, 31] width 3 height 3
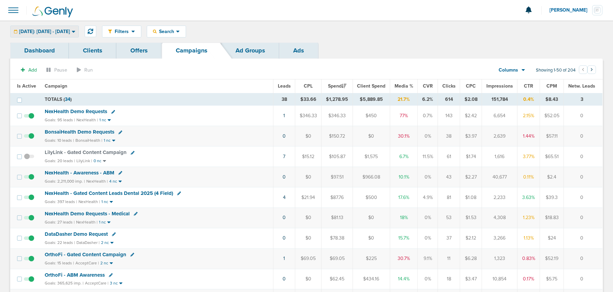
click at [60, 32] on span "[DATE]: [DATE] - [DATE]" at bounding box center [44, 31] width 51 height 5
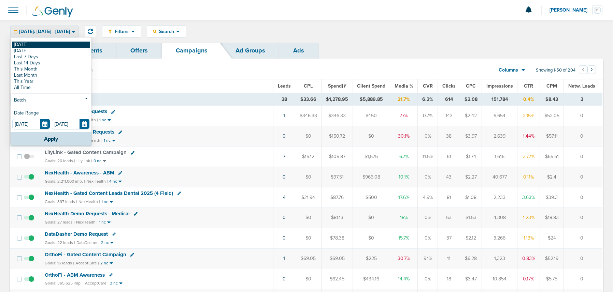
click at [53, 46] on link "[DATE]" at bounding box center [50, 45] width 77 height 6
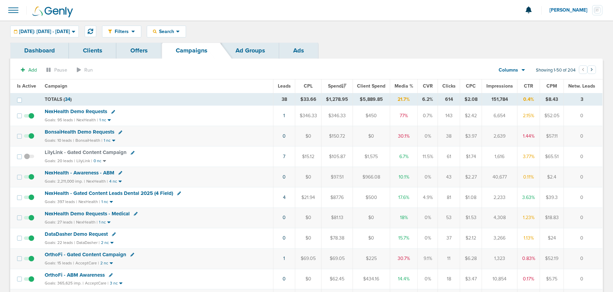
click at [81, 112] on span "NexHealth Demo Requests" at bounding box center [76, 111] width 62 height 6
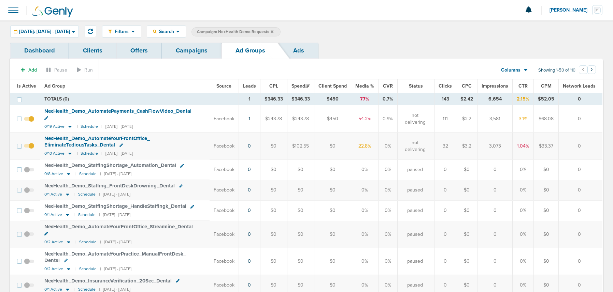
click at [29, 86] on span "Is Active" at bounding box center [26, 86] width 19 height 6
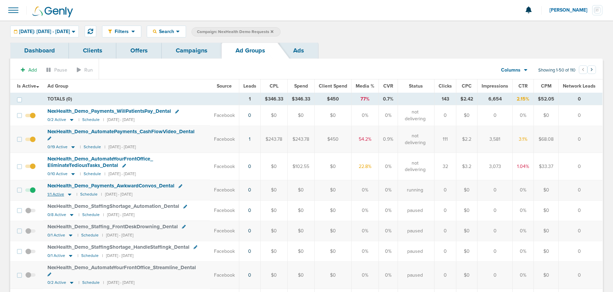
click at [71, 192] on icon at bounding box center [69, 195] width 7 height 6
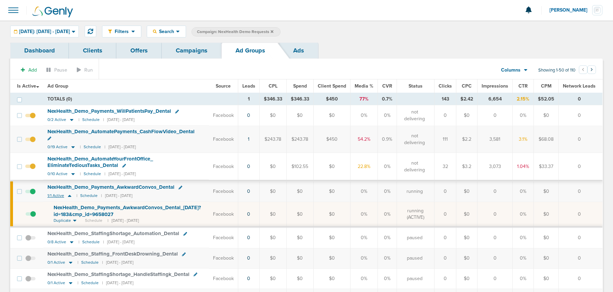
scroll to position [3, 0]
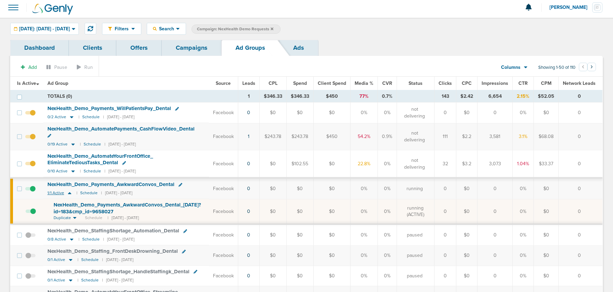
click at [71, 190] on icon at bounding box center [69, 193] width 7 height 6
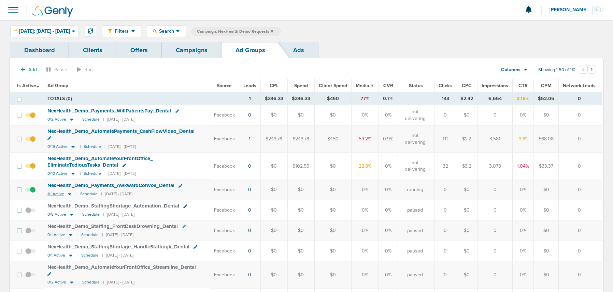
scroll to position [0, 0]
click at [183, 52] on link "Campaigns" at bounding box center [192, 51] width 60 height 16
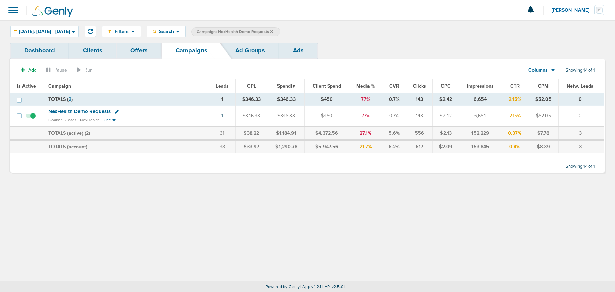
click at [273, 32] on icon at bounding box center [272, 31] width 3 height 3
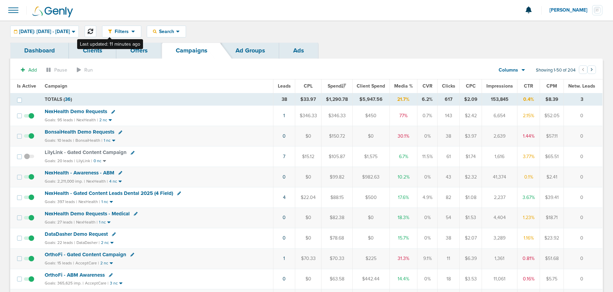
click at [93, 32] on icon at bounding box center [90, 31] width 5 height 5
